Goal: Task Accomplishment & Management: Use online tool/utility

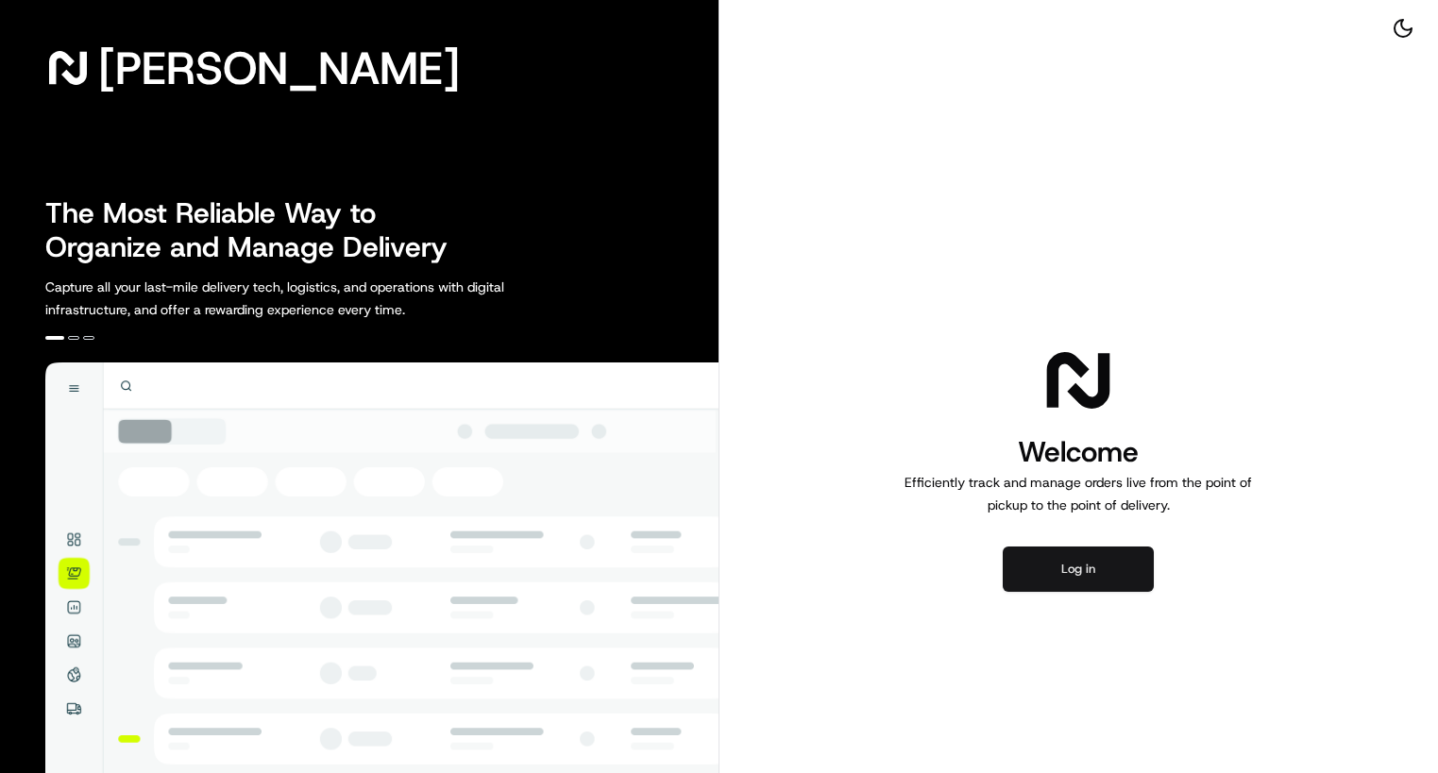
click at [1062, 563] on button "Log in" at bounding box center [1078, 569] width 151 height 45
